Goal: Transaction & Acquisition: Purchase product/service

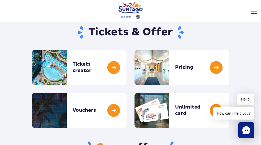
scroll to position [22, 0]
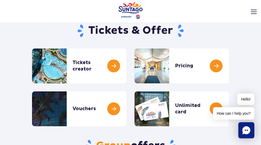
click at [0, 0] on link "Tickets creator" at bounding box center [0, 0] width 0 height 0
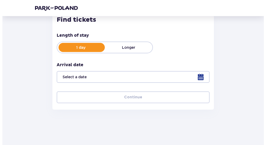
scroll to position [79, 0]
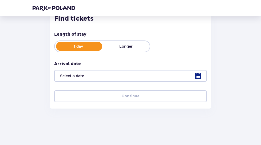
click at [189, 76] on div at bounding box center [130, 76] width 153 height 12
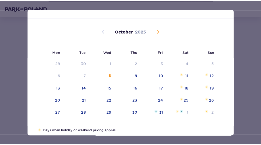
scroll to position [19, 0]
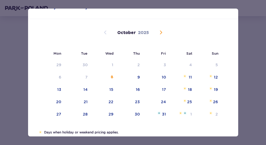
click at [163, 32] on span "Next month" at bounding box center [161, 32] width 6 height 6
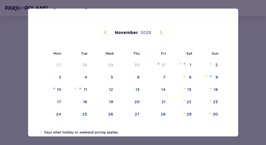
click at [163, 33] on span "Next month" at bounding box center [161, 32] width 6 height 6
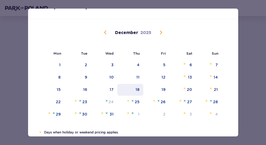
click at [136, 91] on div "18" at bounding box center [138, 89] width 4 height 5
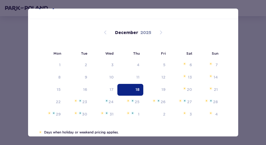
type input "18.12.25"
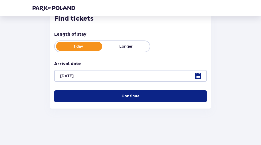
click at [145, 99] on button "Continue" at bounding box center [130, 96] width 153 height 12
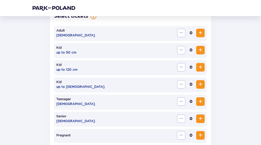
scroll to position [165, 0]
click at [203, 32] on span "Increase" at bounding box center [201, 32] width 6 height 6
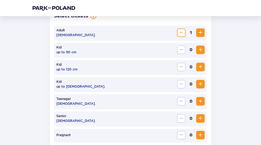
click at [203, 32] on span "Increase" at bounding box center [201, 32] width 6 height 6
click at [204, 65] on span "Increase" at bounding box center [201, 67] width 6 height 6
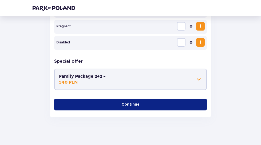
scroll to position [277, 0]
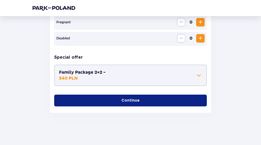
click at [198, 76] on span at bounding box center [199, 75] width 6 height 6
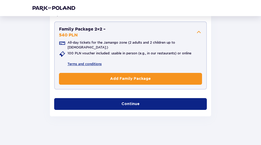
scroll to position [320, 0]
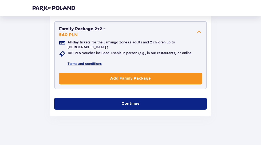
click at [192, 103] on button "Continue" at bounding box center [130, 104] width 153 height 12
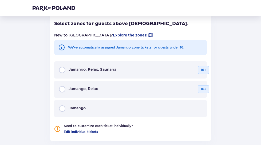
scroll to position [406, 0]
click at [79, 105] on span "Jamango" at bounding box center [77, 107] width 17 height 5
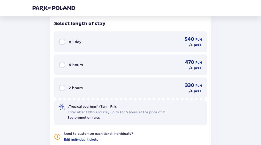
scroll to position [537, 0]
click at [84, 36] on div "All day 540 PLN / 4 pers." at bounding box center [130, 41] width 143 height 11
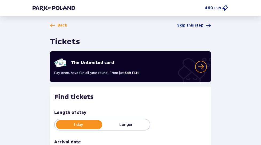
scroll to position [0, 0]
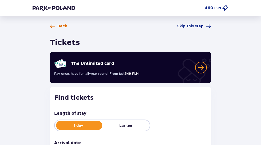
click at [51, 25] on span at bounding box center [52, 26] width 5 height 5
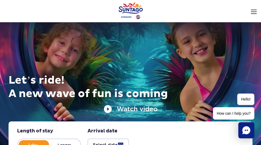
scroll to position [22, 0]
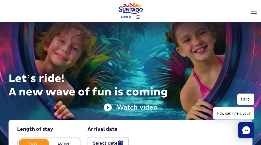
click at [0, 0] on link "Unlimited card" at bounding box center [0, 0] width 0 height 0
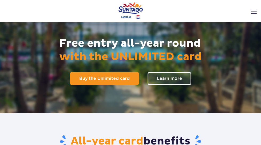
scroll to position [43, 0]
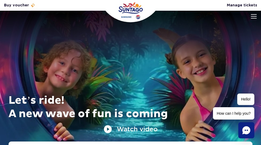
click at [0, 0] on link "Tickets creator" at bounding box center [0, 0] width 0 height 0
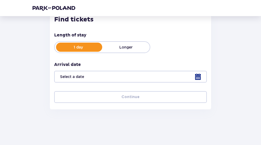
scroll to position [79, 0]
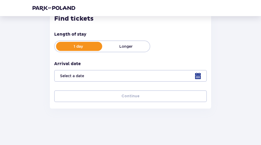
click at [108, 77] on div at bounding box center [130, 76] width 153 height 12
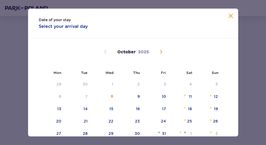
click at [163, 52] on span "Next month" at bounding box center [161, 51] width 6 height 6
click at [161, 51] on span "Next month" at bounding box center [161, 51] width 6 height 6
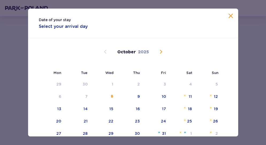
click at [159, 50] on span "Next month" at bounding box center [161, 51] width 6 height 6
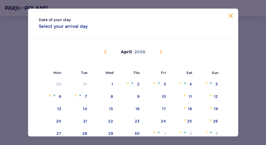
click at [102, 52] on span "Previous month" at bounding box center [105, 51] width 6 height 6
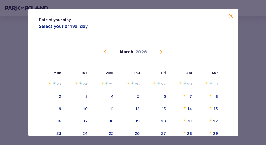
click at [102, 51] on span "Previous month" at bounding box center [105, 51] width 6 height 6
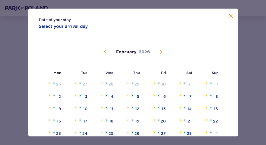
click at [164, 50] on div "February 2026" at bounding box center [133, 52] width 177 height 6
click at [105, 51] on span "Previous month" at bounding box center [105, 51] width 6 height 6
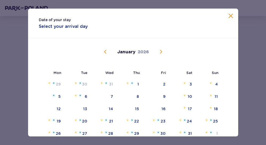
click at [105, 51] on span "Previous month" at bounding box center [105, 51] width 6 height 6
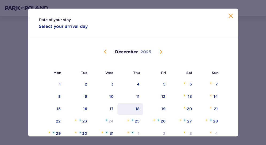
click at [137, 108] on div "18" at bounding box center [138, 108] width 4 height 5
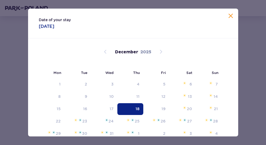
type input "18.12.25"
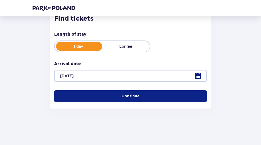
click at [138, 94] on span "button" at bounding box center [140, 95] width 5 height 5
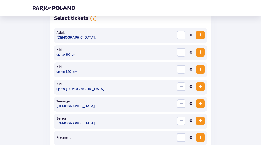
scroll to position [165, 0]
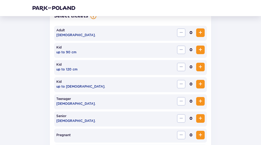
click at [204, 30] on span "Increase" at bounding box center [201, 32] width 6 height 6
click at [201, 68] on span "Increase" at bounding box center [201, 67] width 6 height 6
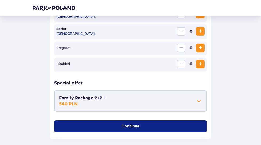
click at [160, 123] on button "Continue" at bounding box center [130, 126] width 153 height 12
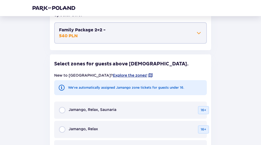
click at [188, 31] on button "Family Package 2+2 - 540 PLN" at bounding box center [130, 33] width 143 height 12
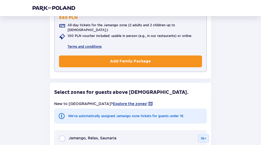
scroll to position [338, 0]
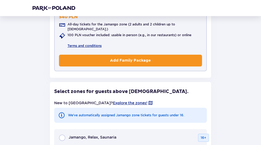
click at [156, 58] on button "Add Family Package" at bounding box center [130, 61] width 143 height 12
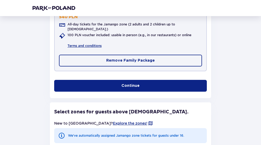
click at [154, 81] on button "Continue" at bounding box center [130, 86] width 153 height 12
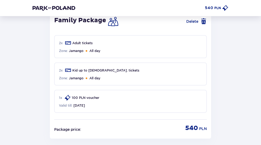
scroll to position [411, 0]
click at [67, 94] on span at bounding box center [67, 97] width 6 height 6
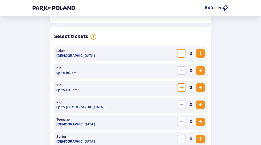
scroll to position [0, 0]
